Goal: Task Accomplishment & Management: Use online tool/utility

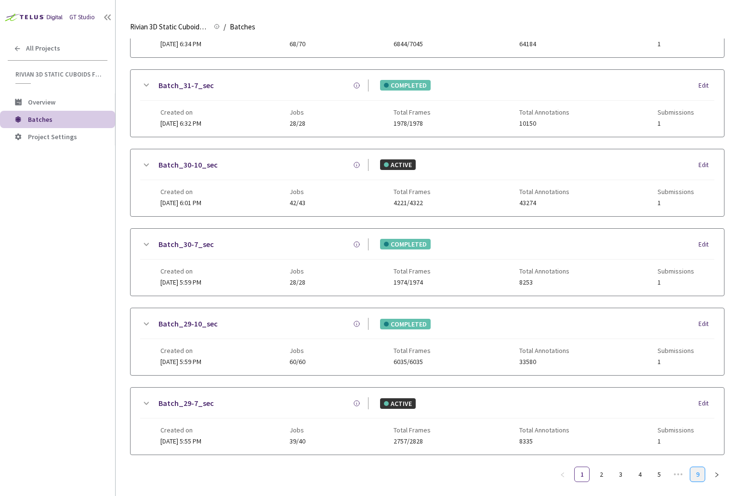
click at [698, 469] on link "9" at bounding box center [697, 474] width 14 height 14
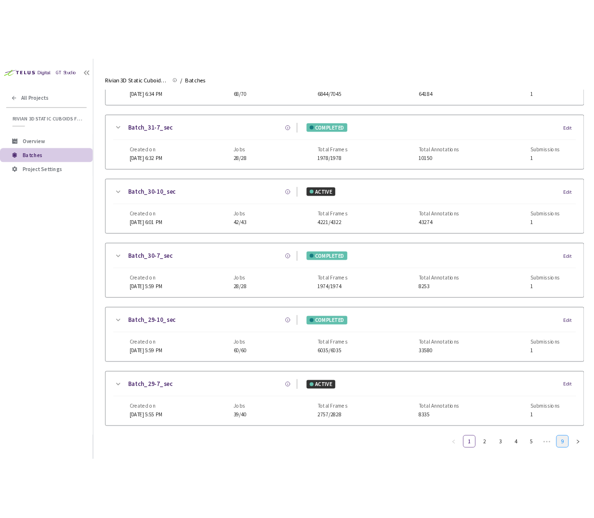
scroll to position [242, 0]
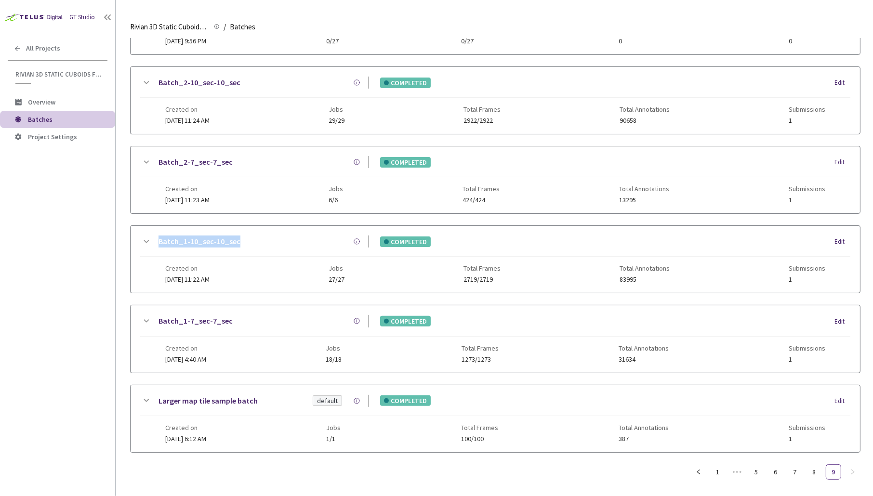
click at [113, 222] on div "GT Studio All Projects Rivian 3D Static Cuboids fixed[2024-25] Rivian 3D Static…" at bounding box center [57, 233] width 115 height 466
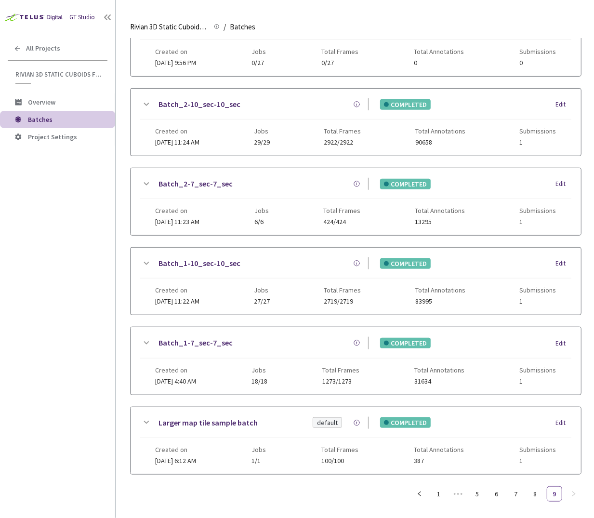
scroll to position [184, 0]
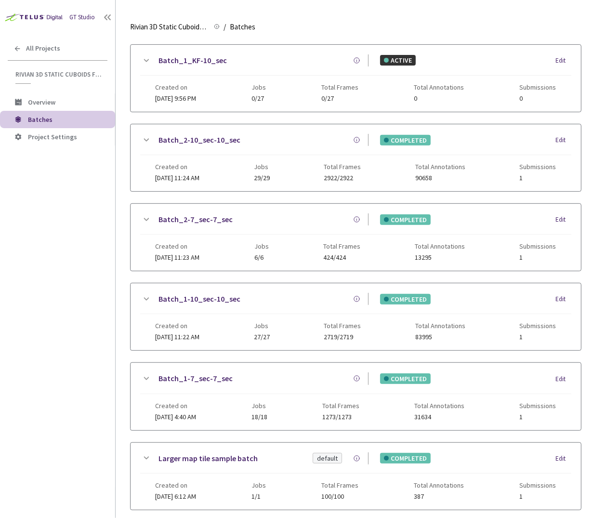
click at [184, 138] on link "Batch_2-10_sec-10_sec" at bounding box center [199, 140] width 82 height 12
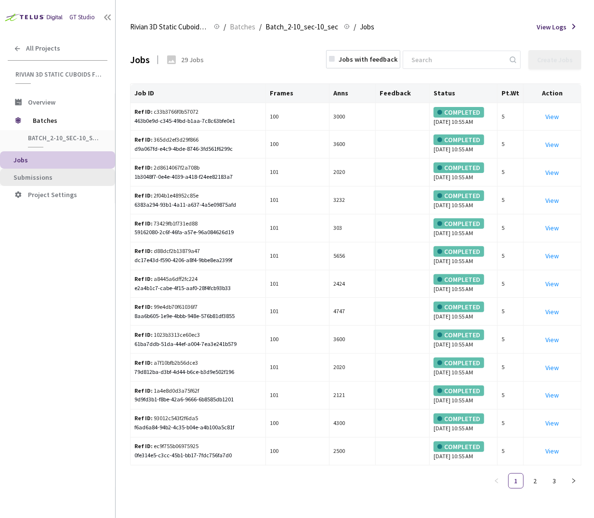
click at [67, 177] on span "Submissions" at bounding box center [60, 177] width 94 height 8
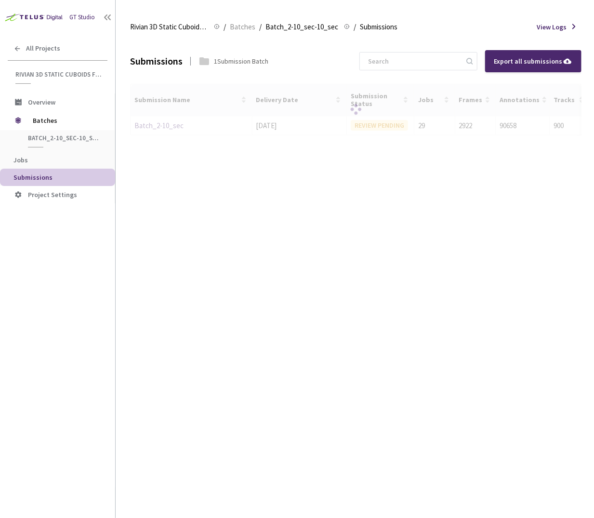
click at [138, 116] on div at bounding box center [355, 110] width 451 height 52
click at [31, 163] on span "Jobs" at bounding box center [60, 160] width 94 height 8
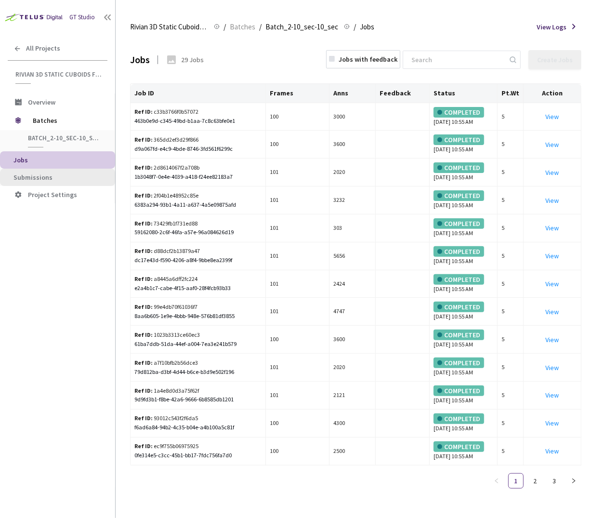
click at [35, 177] on span "Submissions" at bounding box center [32, 177] width 39 height 9
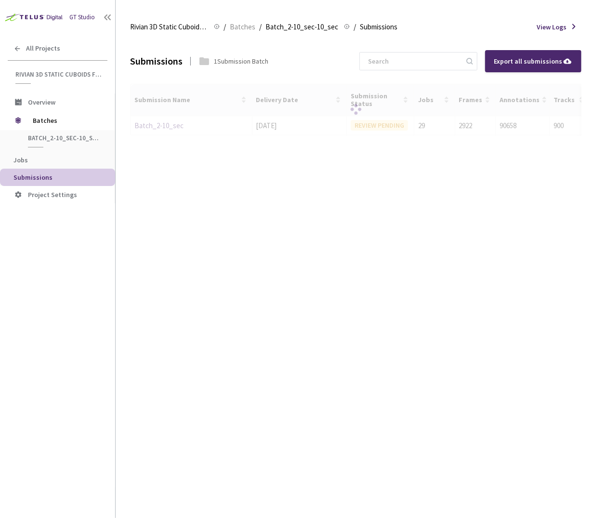
click at [165, 122] on div at bounding box center [355, 110] width 451 height 52
drag, startPoint x: 152, startPoint y: 127, endPoint x: 147, endPoint y: 130, distance: 6.0
click at [151, 128] on div at bounding box center [355, 110] width 451 height 52
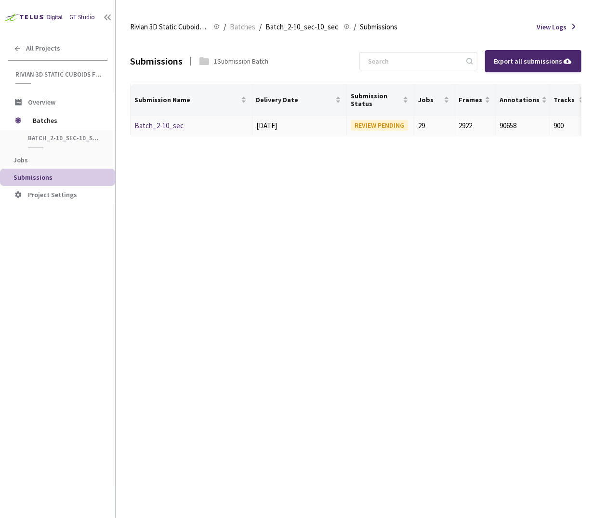
click at [153, 124] on link "Batch_2-10_sec" at bounding box center [158, 125] width 49 height 9
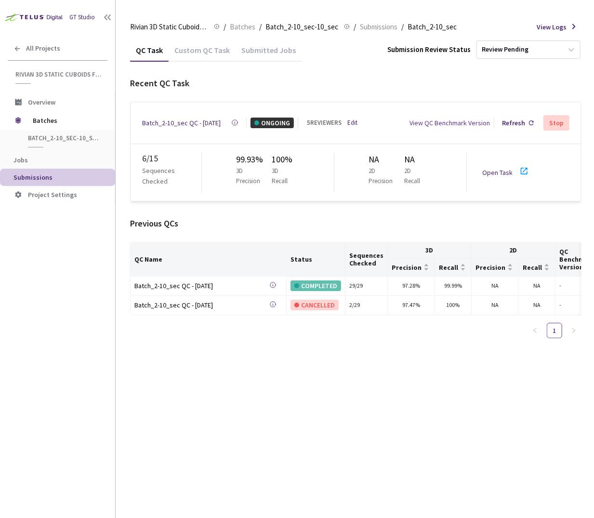
click at [506, 170] on link "Open Task" at bounding box center [497, 172] width 30 height 9
click at [354, 118] on link "Edit" at bounding box center [352, 123] width 10 height 10
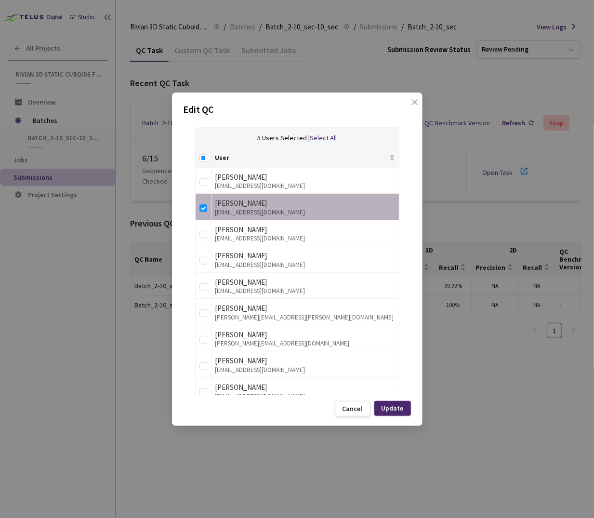
scroll to position [93, 0]
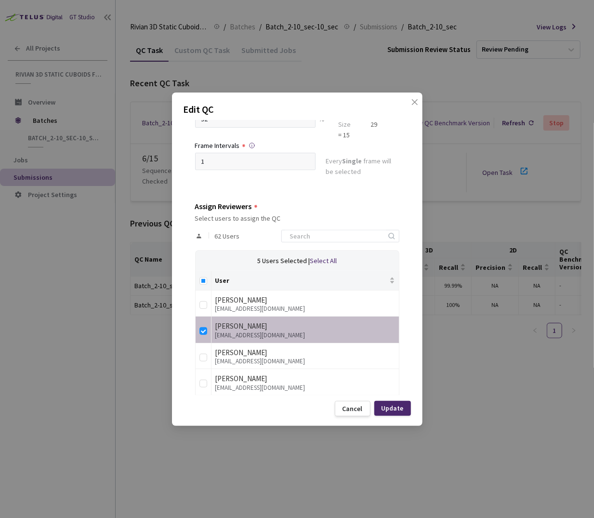
click at [348, 227] on div "62 Users" at bounding box center [297, 236] width 204 height 28
click at [346, 234] on input at bounding box center [335, 236] width 103 height 12
type input "anna"
checkbox input "true"
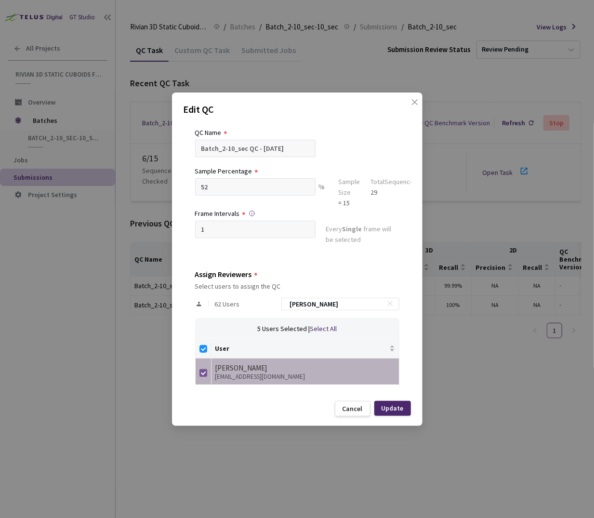
type input "anna"
click at [205, 371] on input "checkbox" at bounding box center [203, 373] width 8 height 8
checkbox input "false"
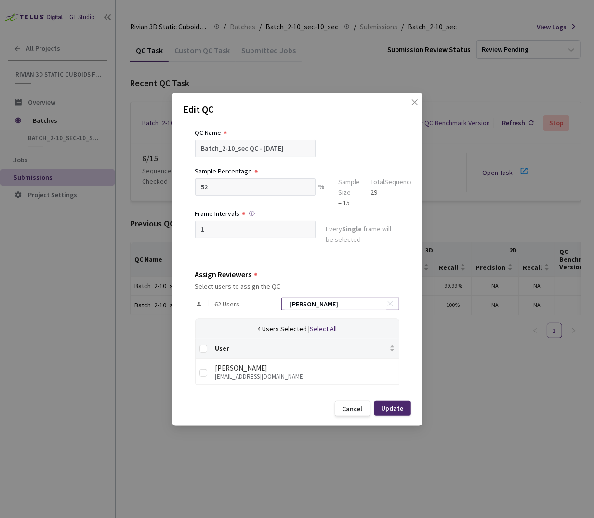
click at [387, 301] on icon at bounding box center [390, 303] width 7 height 7
click at [323, 303] on input at bounding box center [335, 304] width 103 height 12
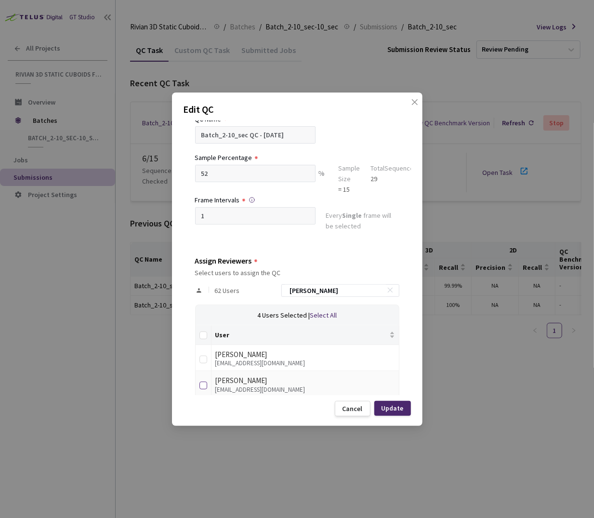
type input "ann"
click at [202, 384] on input "checkbox" at bounding box center [203, 385] width 8 height 8
checkbox input "true"
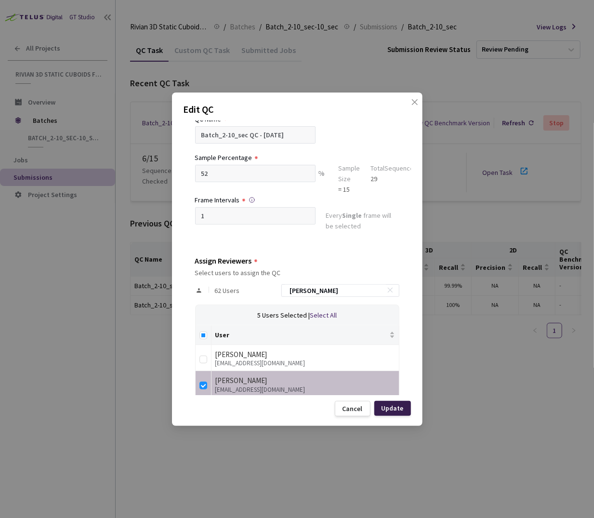
click at [388, 408] on div "Update" at bounding box center [392, 408] width 22 height 8
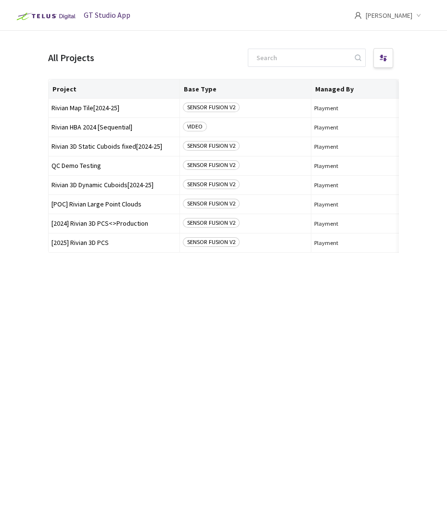
click at [77, 382] on div "Project Base Type Managed By Owner Rivian Map Tile[2024-25] SENSOR FUSION V2 Pl…" at bounding box center [223, 287] width 351 height 417
click at [95, 149] on span "Rivian 3D Static Cuboids fixed[2024-25]" at bounding box center [114, 146] width 125 height 7
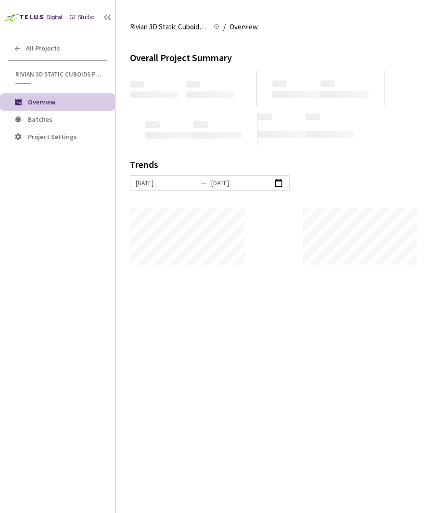
scroll to position [513, 447]
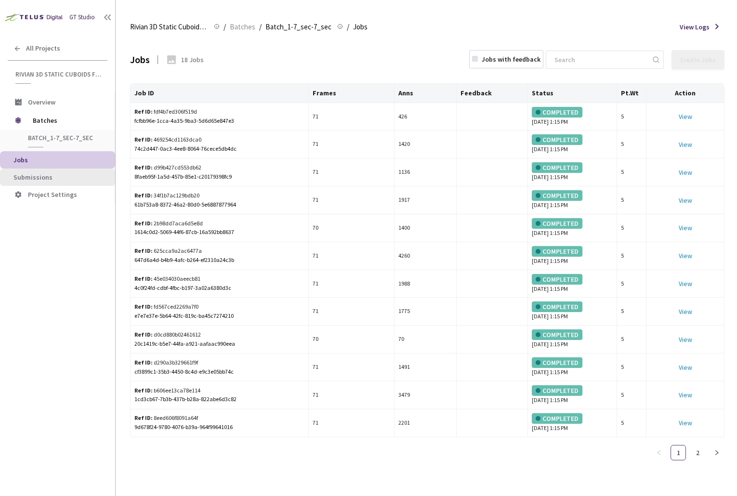
click at [56, 184] on li "Submissions" at bounding box center [57, 177] width 115 height 17
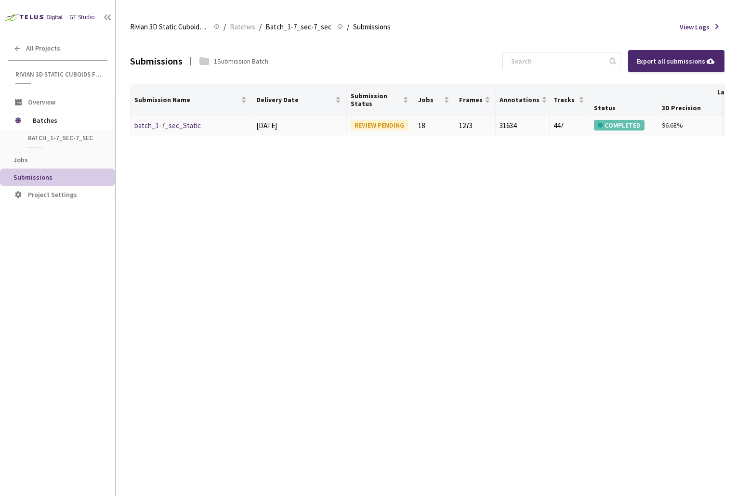
click at [185, 128] on link "batch_1-7_sec_Static" at bounding box center [167, 125] width 66 height 9
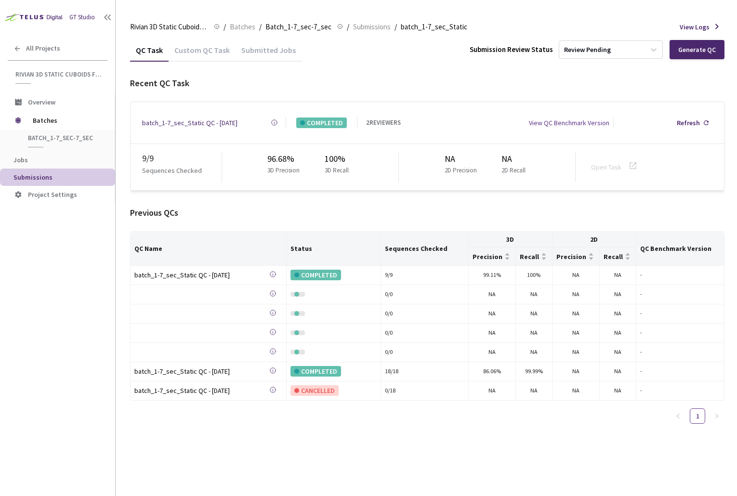
click at [207, 46] on div "Custom QC Task" at bounding box center [202, 53] width 67 height 16
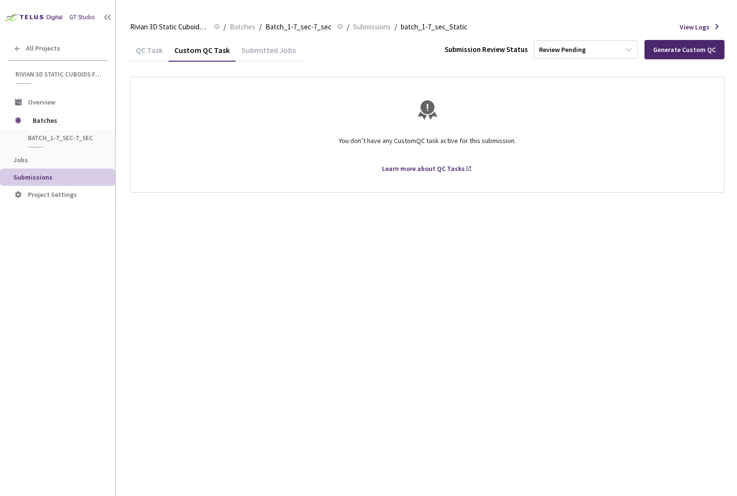
click at [283, 57] on div "Submitted Jobs" at bounding box center [268, 53] width 66 height 16
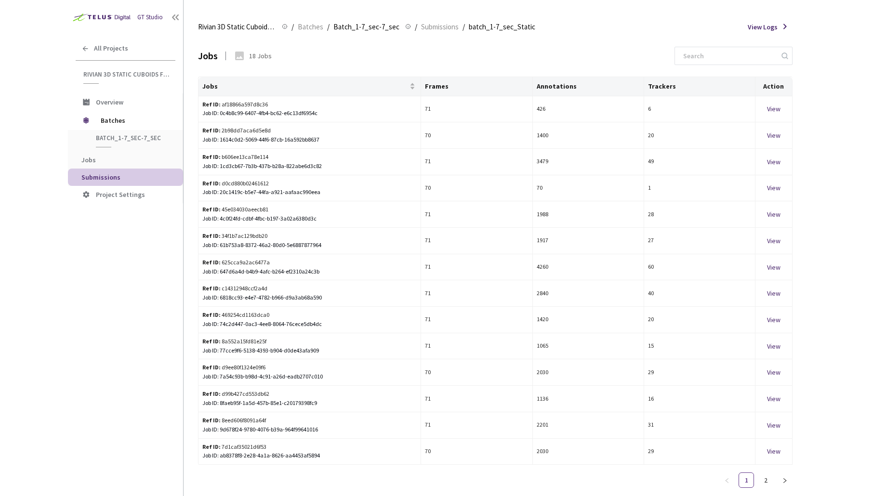
scroll to position [26, 0]
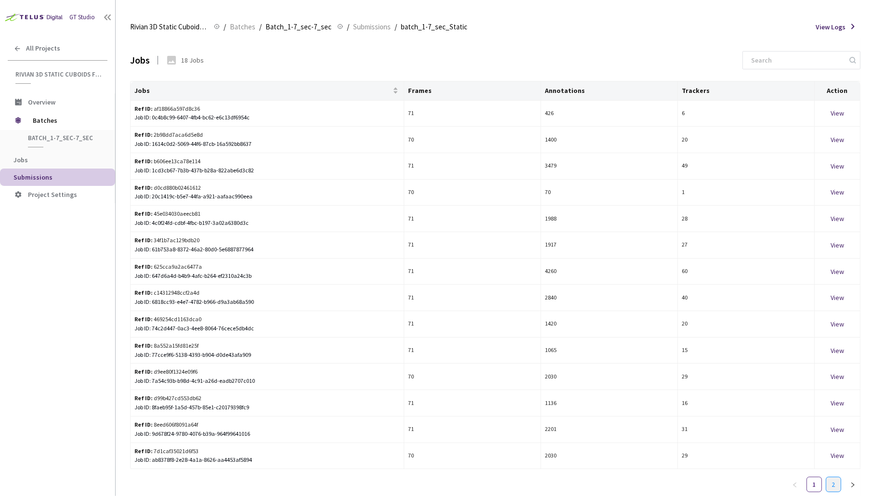
click at [736, 483] on link "2" at bounding box center [833, 484] width 14 height 14
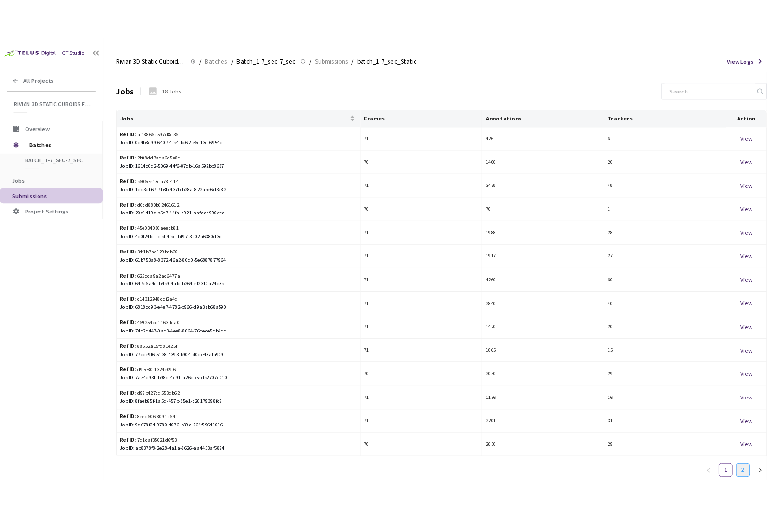
scroll to position [0, 0]
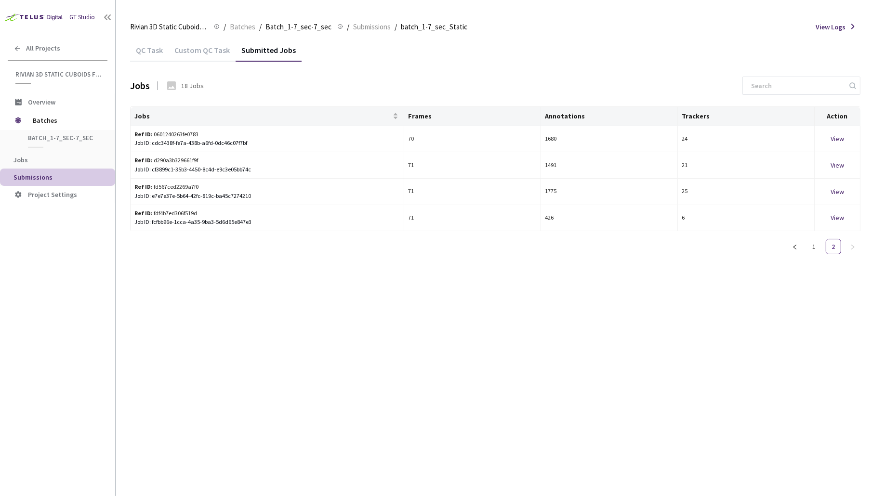
click at [205, 55] on div "Custom QC Task" at bounding box center [202, 53] width 67 height 16
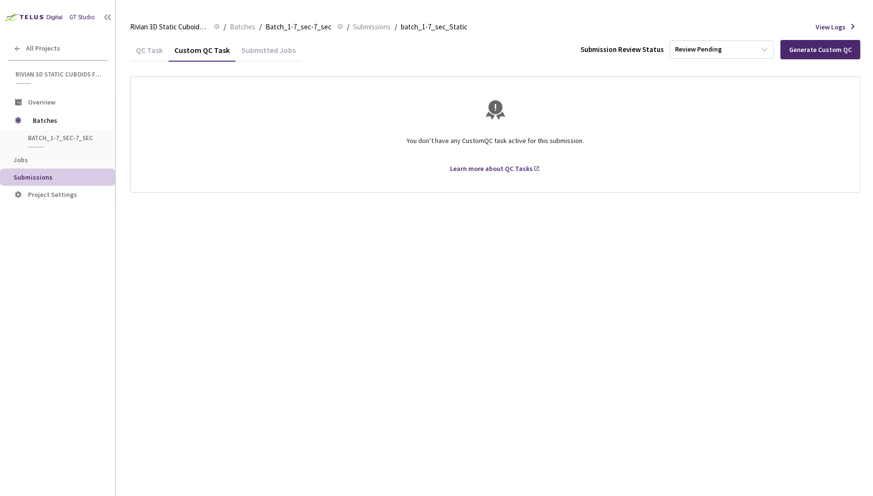
click at [155, 51] on div "QC Task" at bounding box center [149, 53] width 39 height 16
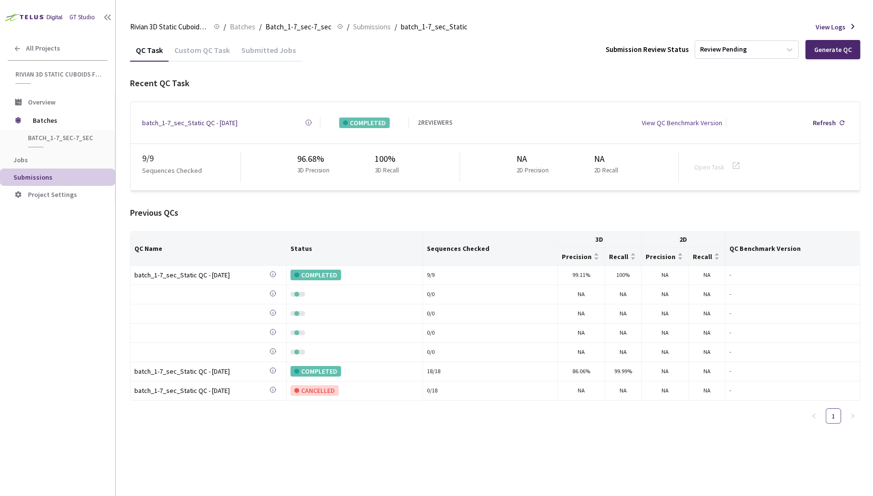
click at [219, 121] on div "batch_1-7_sec_Static QC - 04 Aug, 2025" at bounding box center [189, 122] width 95 height 11
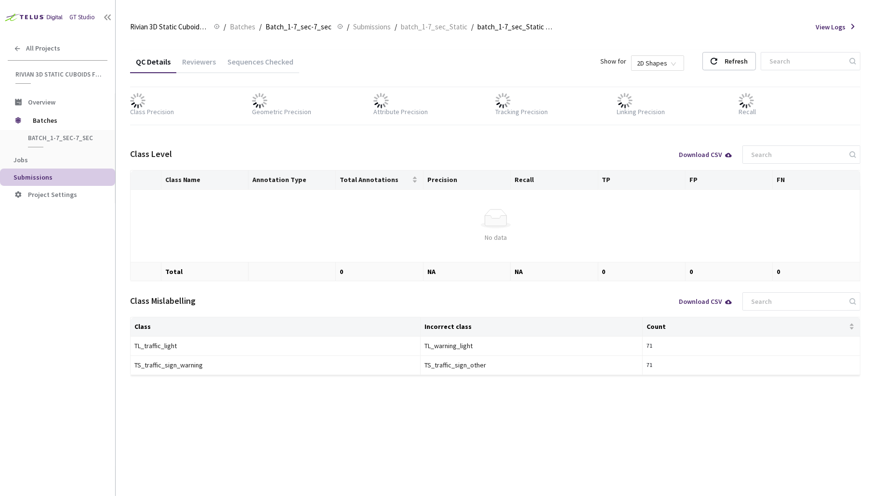
click at [238, 64] on div "Sequences Checked" at bounding box center [260, 65] width 78 height 16
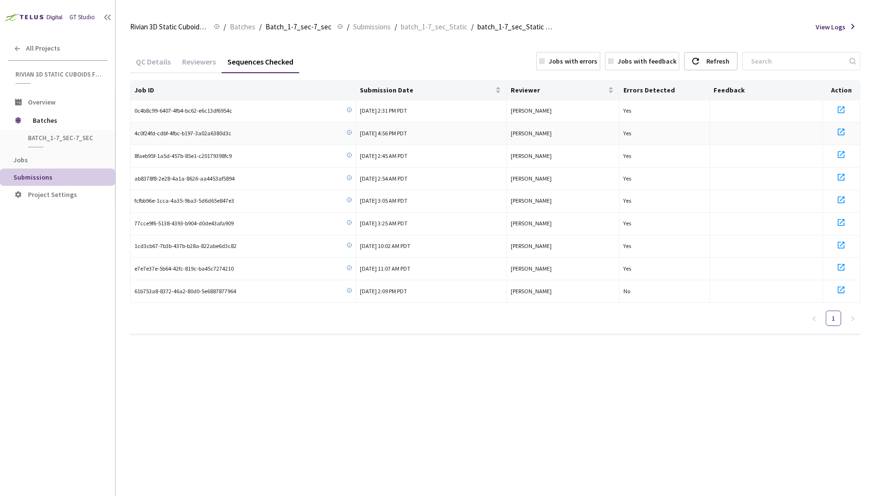
click at [212, 136] on span "4c0f24fd-cdbf-4fbc-b197-3a02a6380d3c" at bounding box center [182, 133] width 97 height 9
copy span "3a02a6380d3c"
click at [180, 118] on td "0c4b8c99-6407-4fb4-bc62-e6c13df6954c" at bounding box center [243, 111] width 226 height 23
click at [221, 131] on span "4c0f24fd-cdbf-4fbc-b197-3a02a6380d3c" at bounding box center [182, 133] width 97 height 9
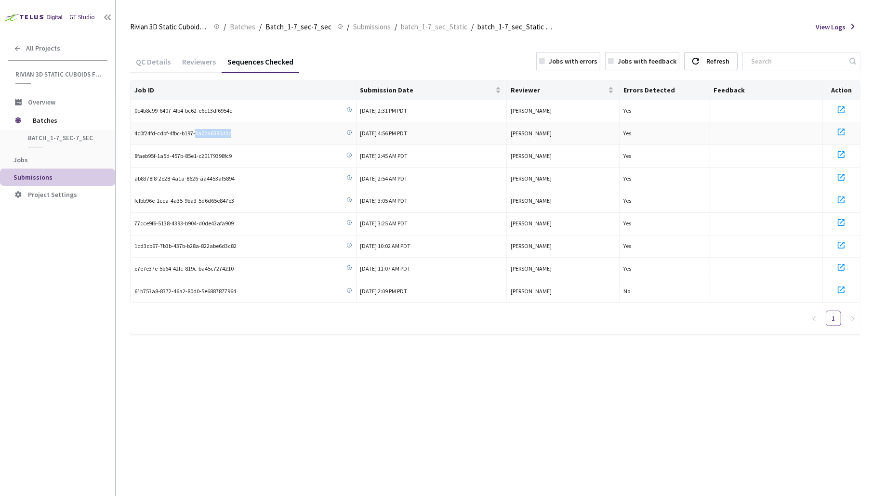
click at [221, 131] on span "4c0f24fd-cdbf-4fbc-b197-3a02a6380d3c" at bounding box center [182, 133] width 97 height 9
copy span "3a02a6380d3c"
click at [640, 320] on div "Job ID Submission Date Reviewer Errors Detected Feedback Action 0c4b8c99-6407-4…" at bounding box center [495, 207] width 730 height 254
drag, startPoint x: 165, startPoint y: 106, endPoint x: 132, endPoint y: 110, distance: 33.0
click at [132, 110] on td "0c4b8c99-6407-4fb4-bc62-e6c13df6954c" at bounding box center [243, 111] width 226 height 23
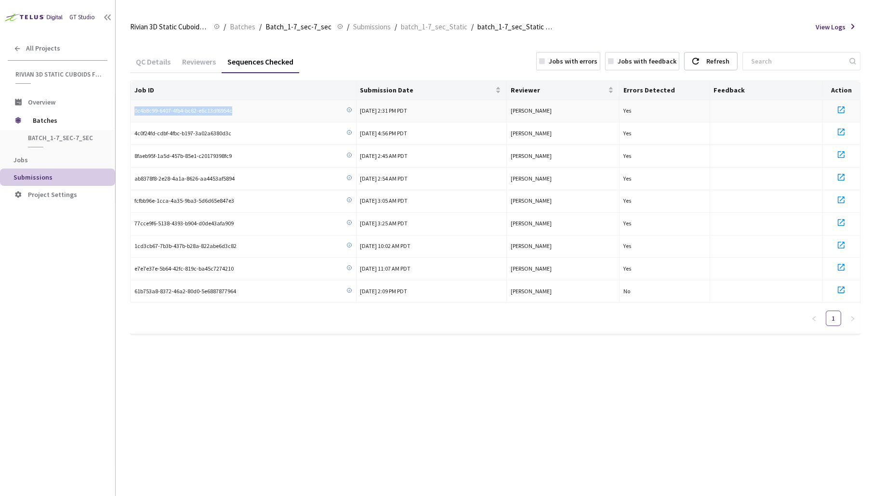
copy span "0c4b8c99-6407-4fb4-bc62-e6c13df6954c"
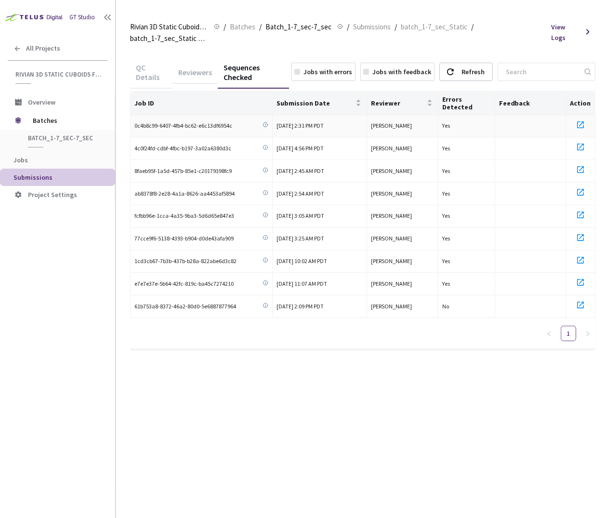
click at [265, 122] on icon at bounding box center [265, 125] width 6 height 6
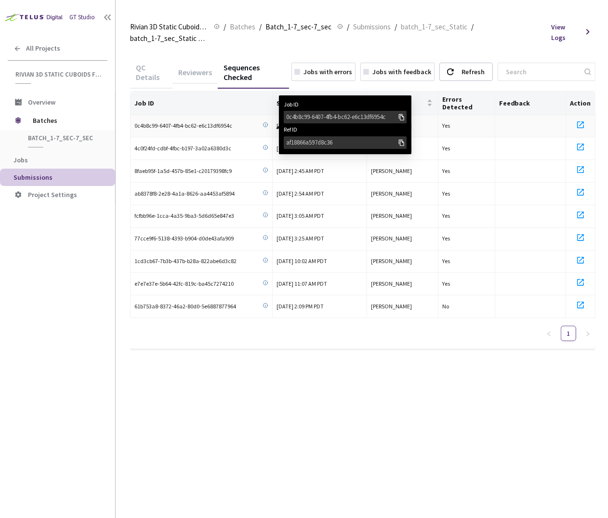
drag, startPoint x: 402, startPoint y: 101, endPoint x: 396, endPoint y: 103, distance: 6.4
click at [402, 113] on icon at bounding box center [401, 117] width 8 height 9
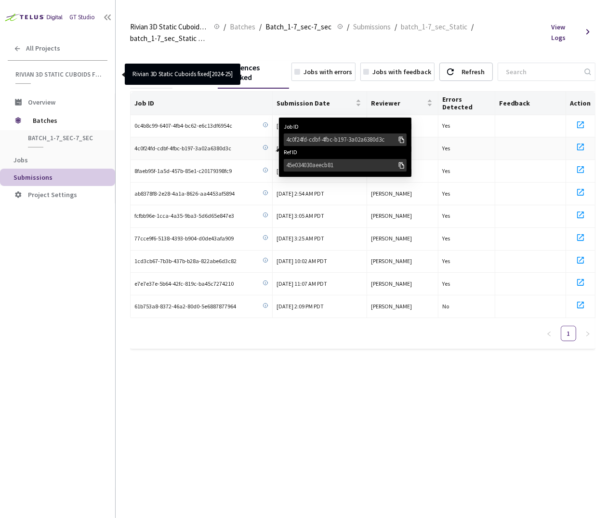
click at [266, 144] on icon at bounding box center [265, 147] width 6 height 6
drag, startPoint x: 400, startPoint y: 121, endPoint x: 382, endPoint y: 127, distance: 18.6
click at [398, 135] on icon at bounding box center [401, 139] width 8 height 9
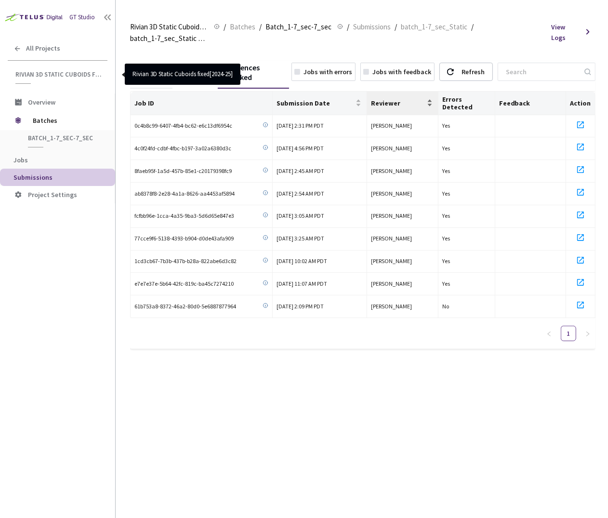
click at [432, 98] on div "Reviewer" at bounding box center [402, 103] width 63 height 10
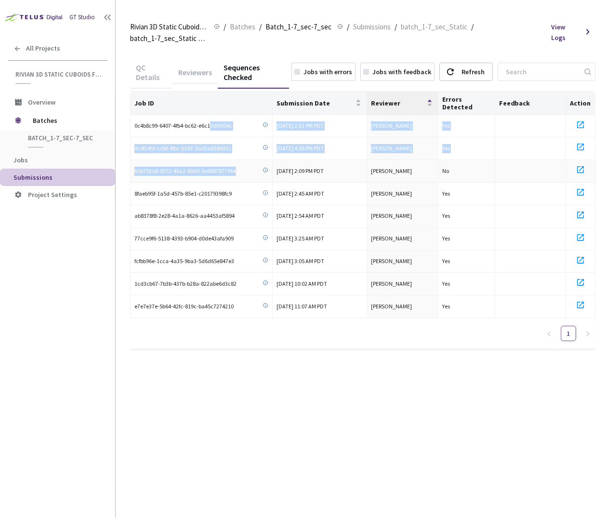
drag, startPoint x: 210, startPoint y: 110, endPoint x: 233, endPoint y: 156, distance: 51.3
click at [237, 158] on tbody "0c4b8c99-6407-4fb4-bc62-e6c13df6954c Job ID 0c4b8c99-6407-4fb4-bc62-e6c13df6954…" at bounding box center [362, 216] width 465 height 203
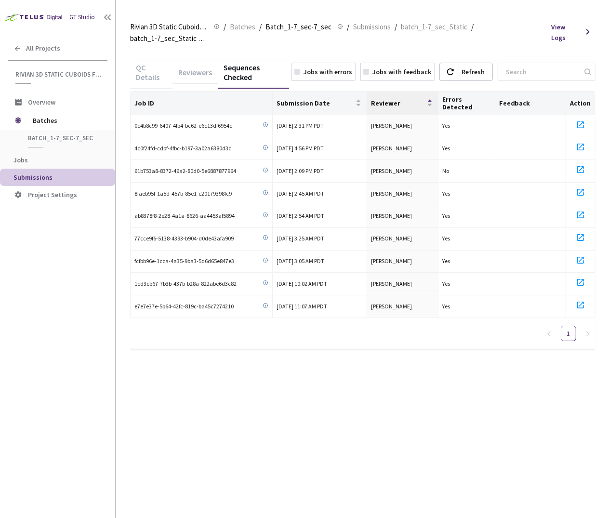
click at [283, 395] on div "QC Details Reviewers Sequences Checked Jobs with errors Jobs with feedback Refr…" at bounding box center [362, 283] width 465 height 469
drag, startPoint x: 272, startPoint y: 109, endPoint x: 357, endPoint y: 157, distance: 97.9
click at [357, 158] on tbody "0c4b8c99-6407-4fb4-bc62-e6c13df6954c Job ID 0c4b8c99-6407-4fb4-bc62-e6c13df6954…" at bounding box center [362, 216] width 465 height 203
drag, startPoint x: 219, startPoint y: 92, endPoint x: 189, endPoint y: 109, distance: 33.6
click at [219, 93] on th "Job ID" at bounding box center [201, 103] width 142 height 24
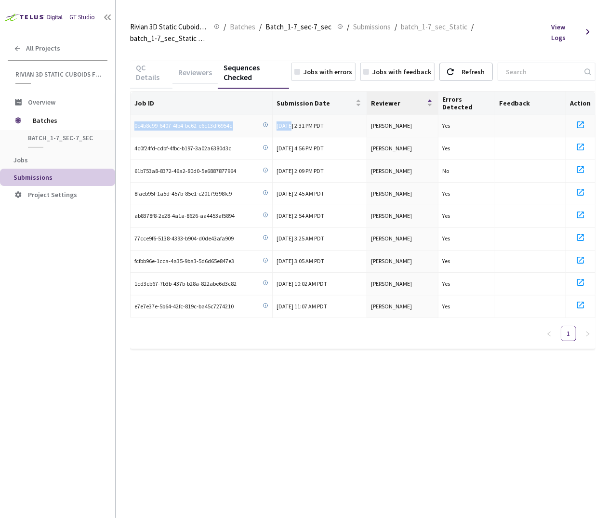
drag, startPoint x: 134, startPoint y: 111, endPoint x: 289, endPoint y: 114, distance: 154.6
click at [289, 115] on tr "0c4b8c99-6407-4fb4-bc62-e6c13df6954c Job ID 0c4b8c99-6407-4fb4-bc62-e6c13df6954…" at bounding box center [362, 126] width 465 height 23
drag, startPoint x: 214, startPoint y: 131, endPoint x: 313, endPoint y: 132, distance: 98.2
click at [313, 137] on tr "4c0f24fd-cdbf-4fbc-b197-3a02a6380d3c Job ID 4c0f24fd-cdbf-4fbc-b197-3a02a6380d3…" at bounding box center [362, 148] width 465 height 23
drag, startPoint x: 242, startPoint y: 154, endPoint x: 173, endPoint y: 152, distance: 69.4
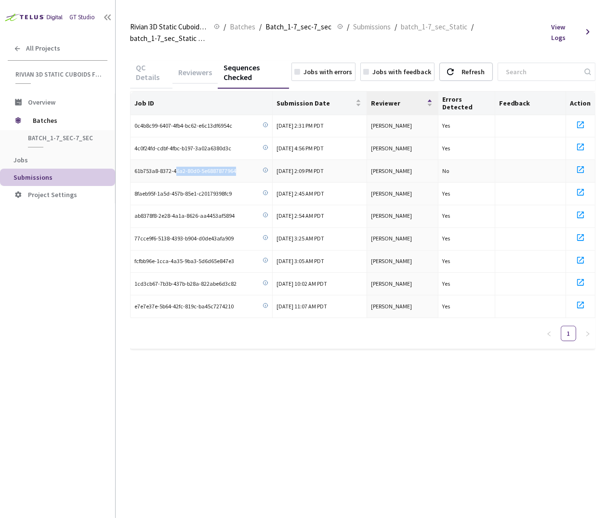
click at [173, 167] on div "61b753a8-8372-46a2-80d0-5e6887877964" at bounding box center [201, 171] width 134 height 9
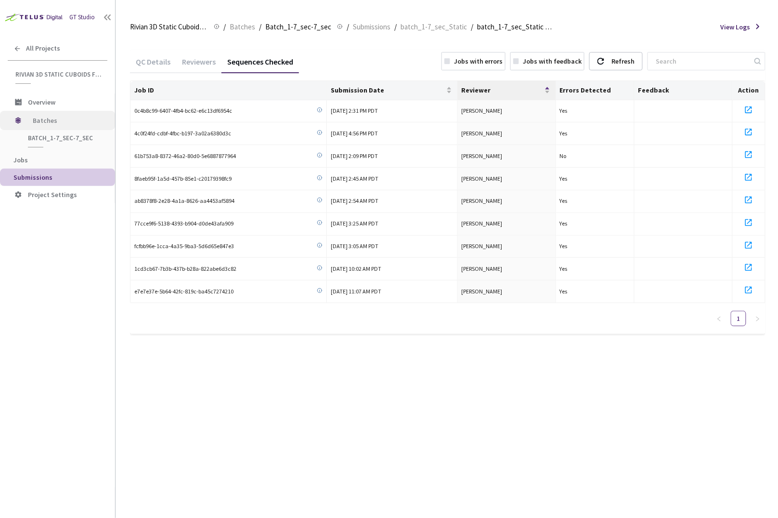
click at [53, 117] on span "Batches" at bounding box center [66, 120] width 66 height 19
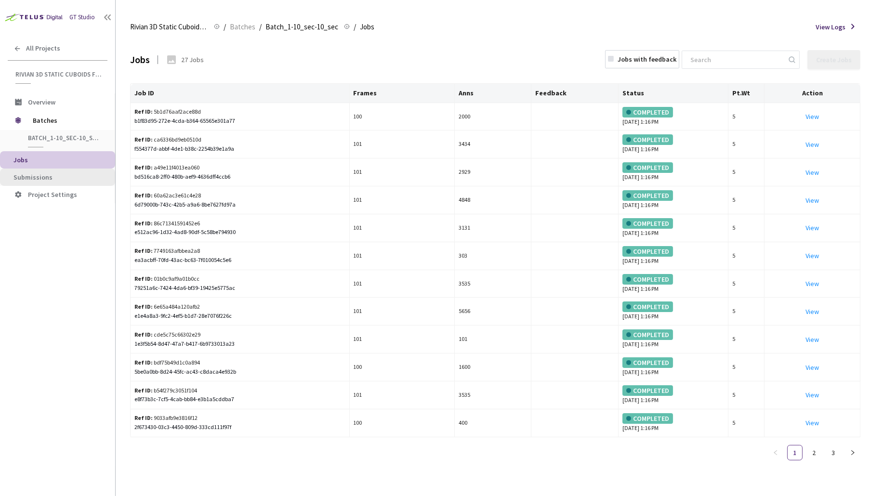
click at [32, 173] on span "Submissions" at bounding box center [32, 177] width 39 height 9
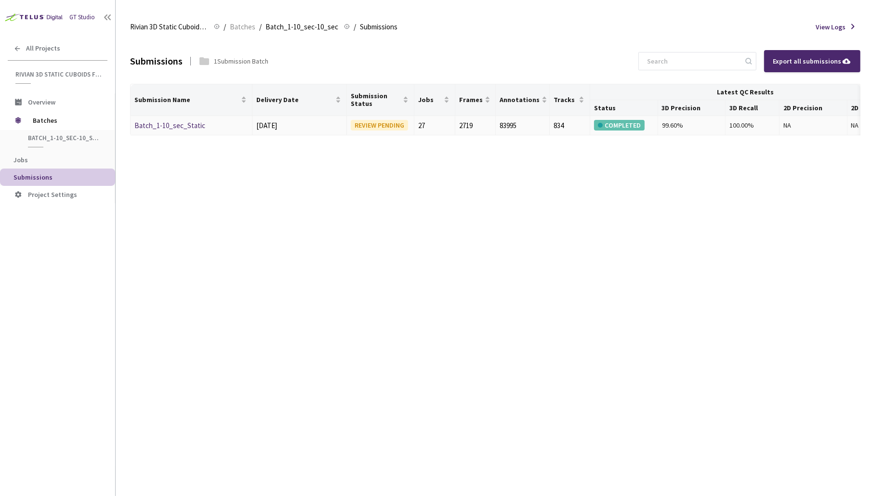
click at [164, 123] on link "Batch_1-10_sec_Static" at bounding box center [169, 125] width 71 height 9
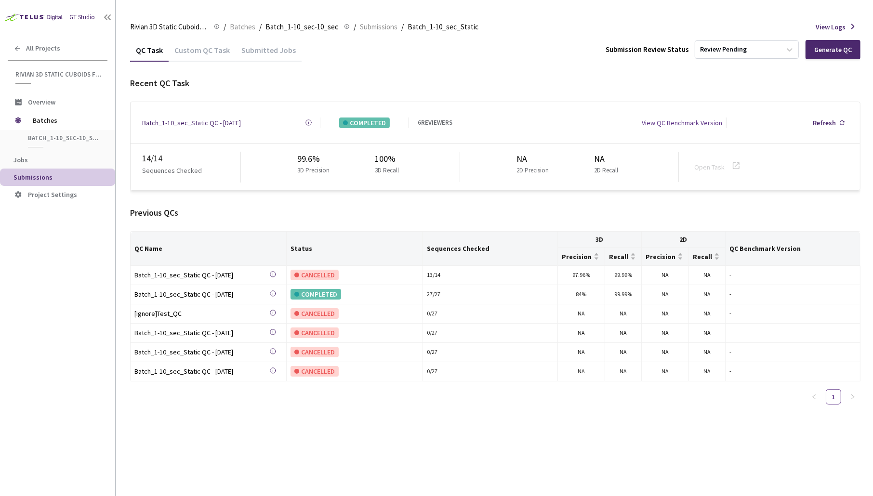
click at [242, 51] on div "Submitted Jobs" at bounding box center [268, 53] width 66 height 16
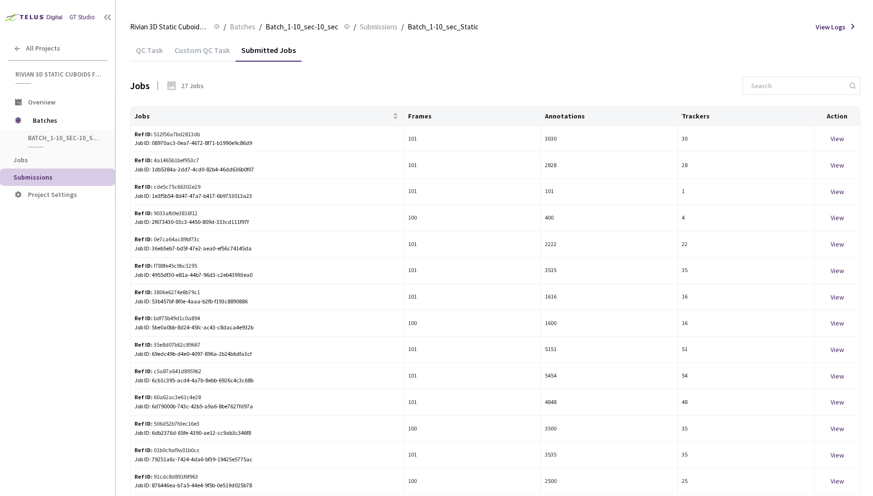
click at [152, 52] on div "QC Task" at bounding box center [149, 53] width 39 height 16
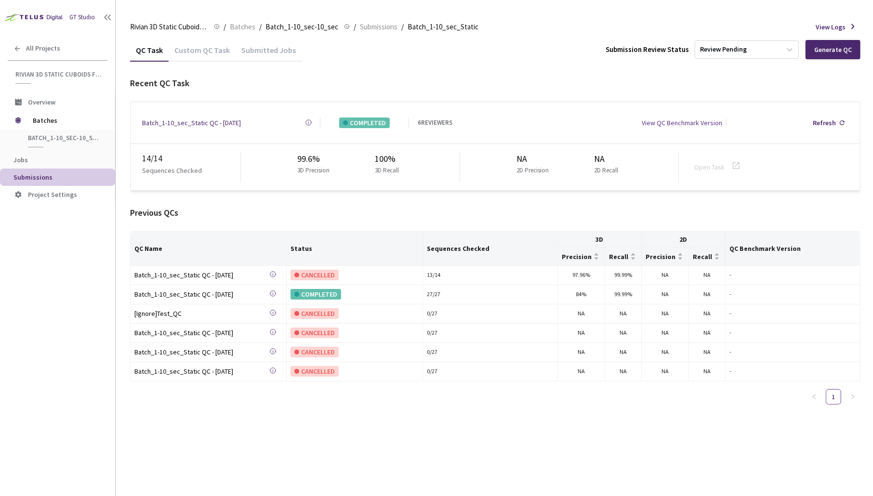
click at [186, 118] on div "Batch_1-10_sec_Static QC - 04 Aug, 2025" at bounding box center [191, 122] width 99 height 11
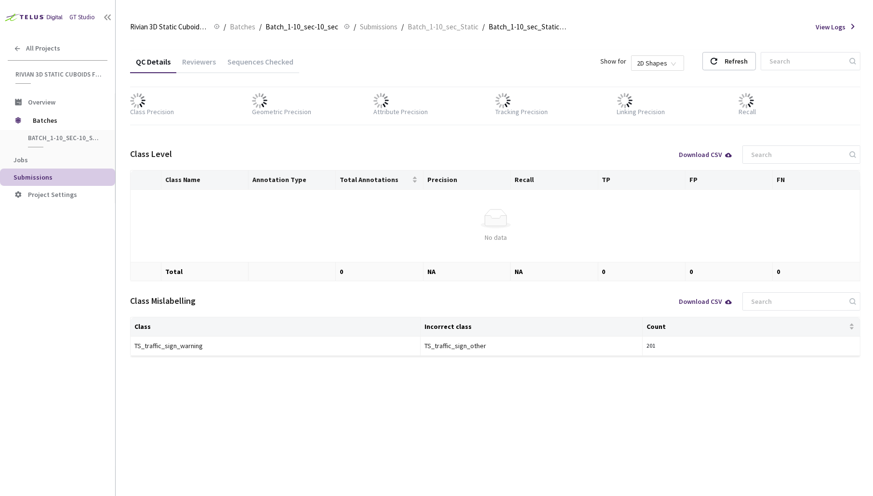
click at [278, 59] on div "Sequences Checked" at bounding box center [260, 65] width 78 height 16
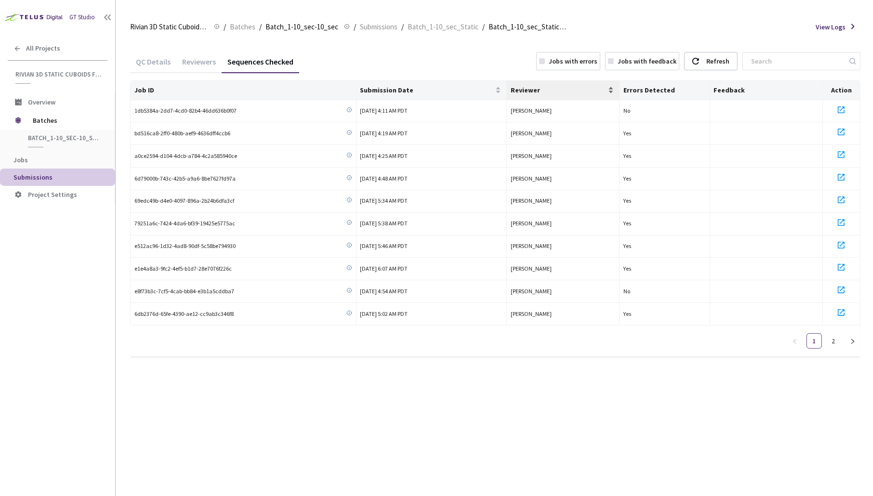
click at [585, 87] on span "Reviewer" at bounding box center [557, 90] width 95 height 8
click at [606, 88] on div "Reviewer" at bounding box center [562, 90] width 104 height 10
click at [611, 91] on div "Reviewer" at bounding box center [562, 90] width 104 height 10
click at [736, 339] on link "2" at bounding box center [833, 341] width 14 height 14
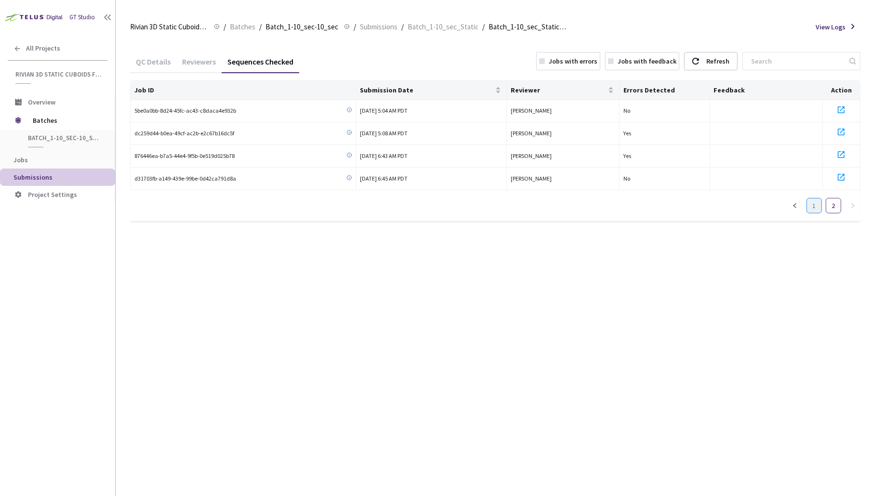
click at [736, 201] on link "1" at bounding box center [814, 205] width 14 height 14
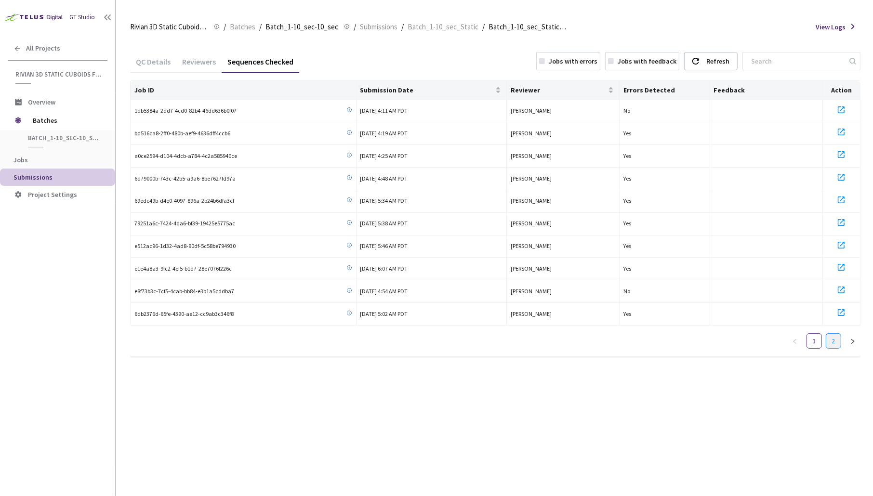
click at [736, 338] on link "2" at bounding box center [833, 341] width 14 height 14
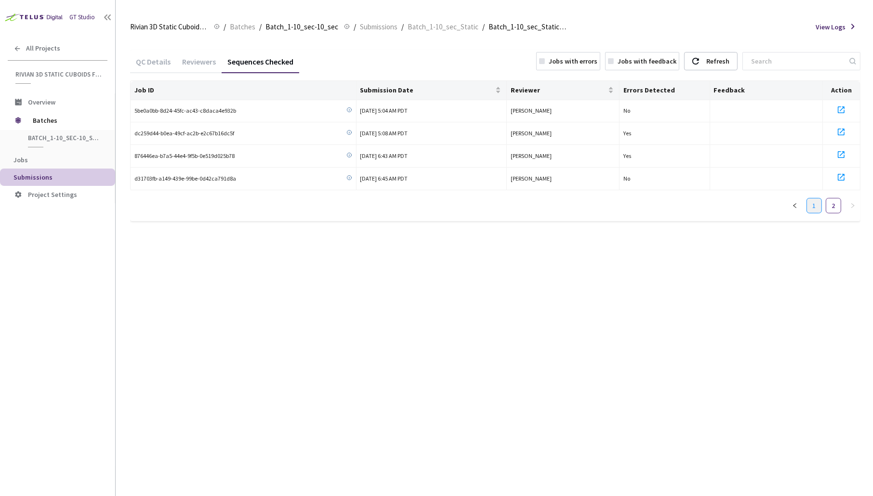
click at [736, 202] on link "1" at bounding box center [814, 205] width 14 height 14
